Goal: Task Accomplishment & Management: Manage account settings

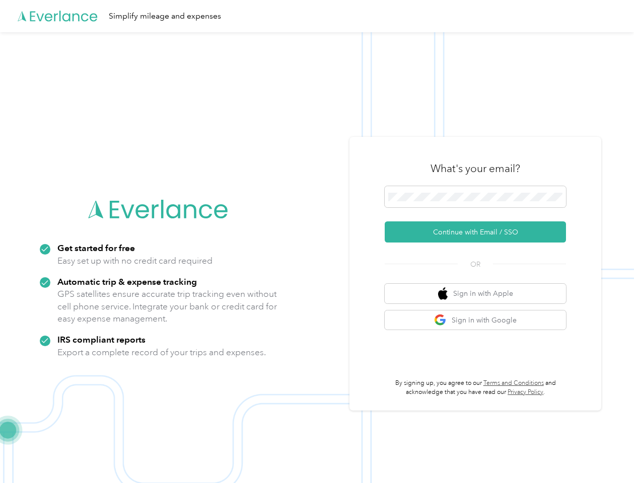
click at [319, 242] on img at bounding box center [317, 273] width 634 height 483
click at [319, 16] on div "Simplify mileage and expenses" at bounding box center [317, 16] width 634 height 32
click at [479, 232] on button "Continue with Email / SSO" at bounding box center [475, 231] width 181 height 21
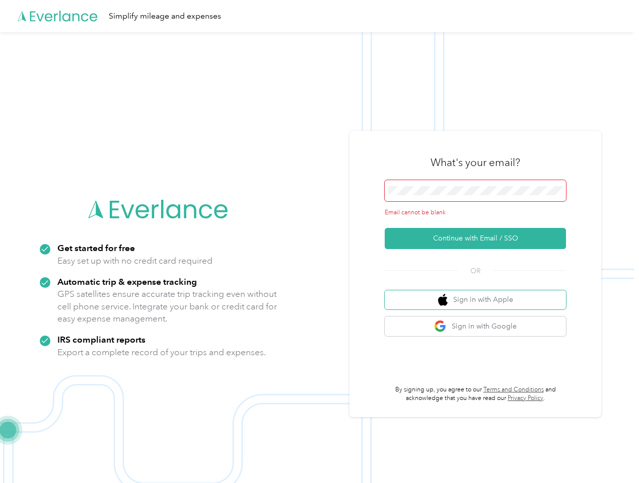
click at [479, 293] on button "Sign in with Apple" at bounding box center [475, 300] width 181 height 20
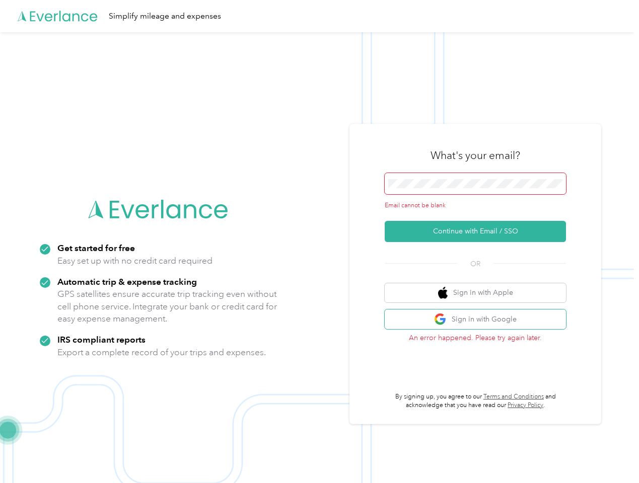
click at [479, 320] on button "Sign in with Google" at bounding box center [475, 320] width 181 height 20
